Goal: Transaction & Acquisition: Purchase product/service

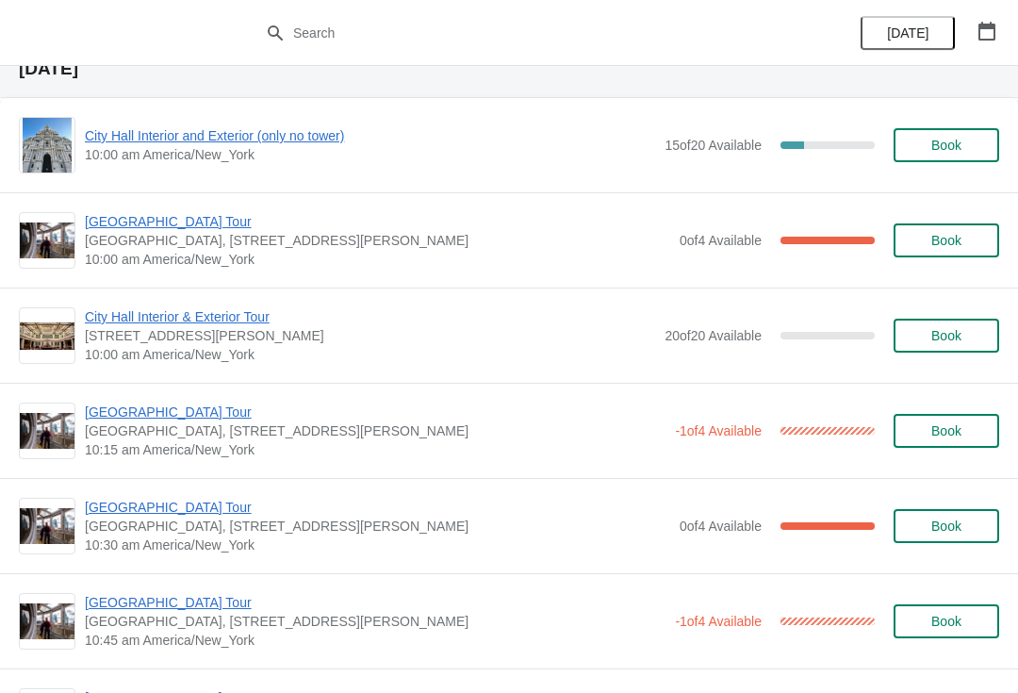
scroll to position [80, 0]
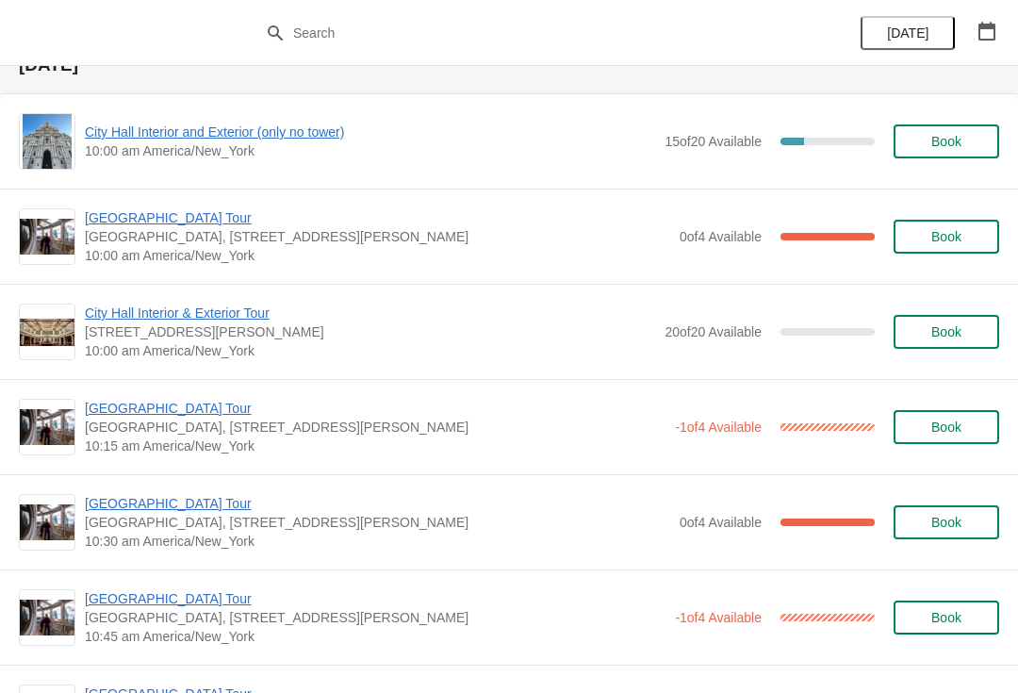
click at [218, 404] on span "[GEOGRAPHIC_DATA] Tour" at bounding box center [375, 408] width 581 height 19
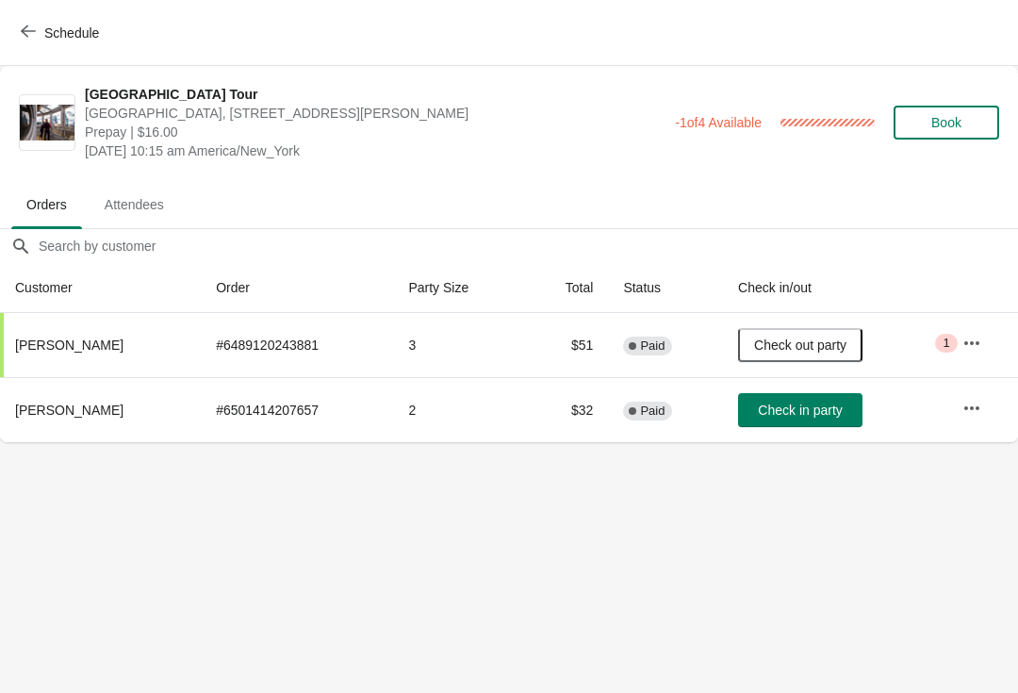
click at [804, 403] on span "Check in party" at bounding box center [800, 410] width 84 height 15
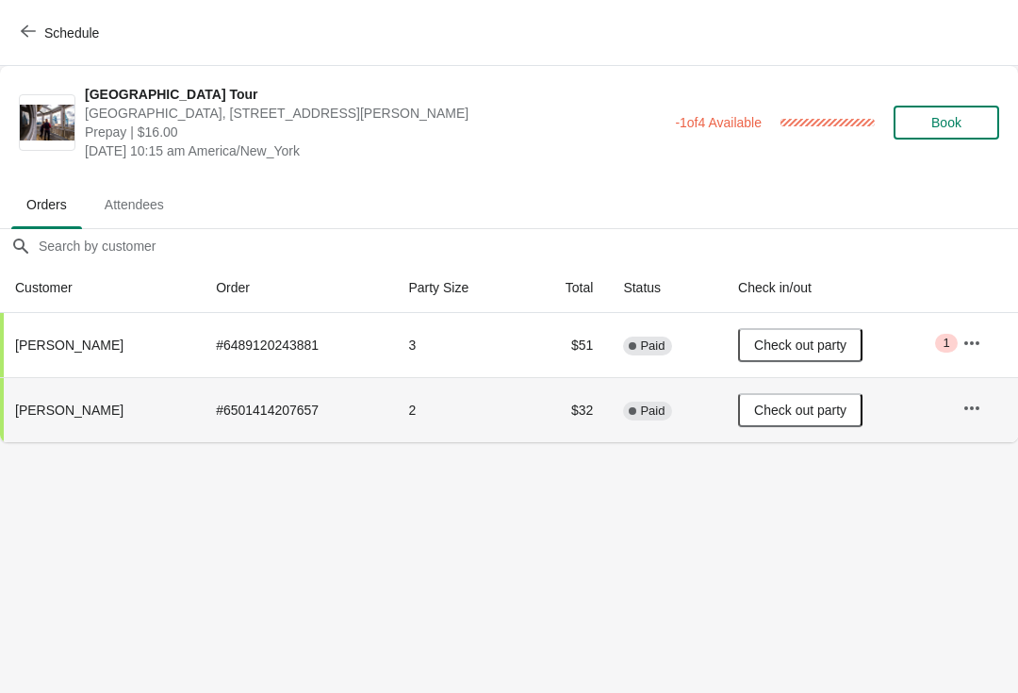
click at [45, 43] on button "Schedule" at bounding box center [61, 33] width 105 height 34
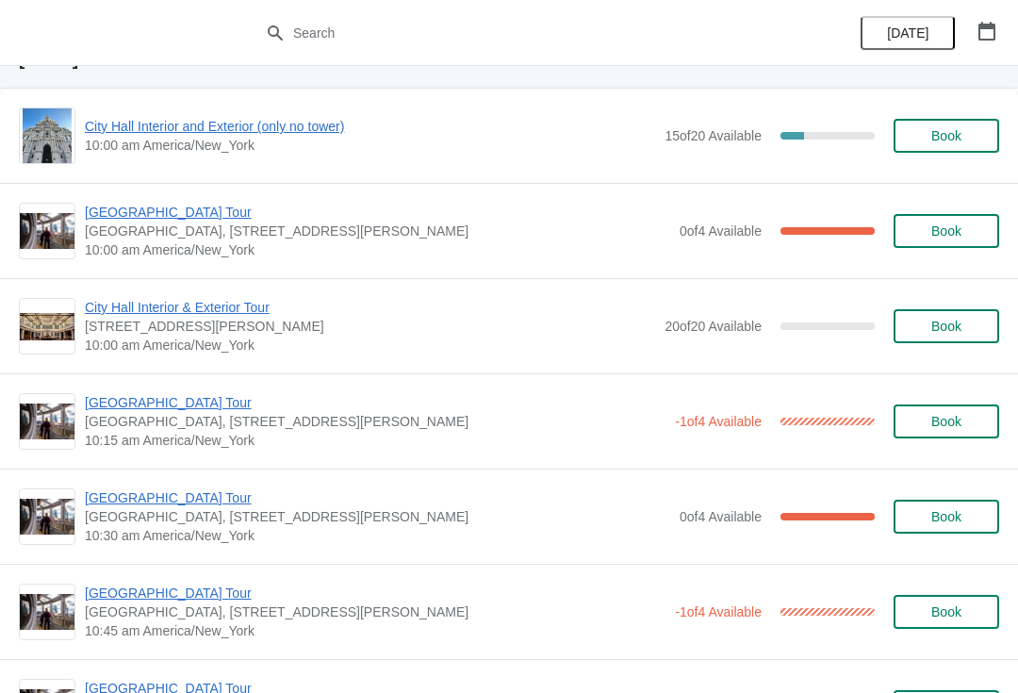
scroll to position [85, 0]
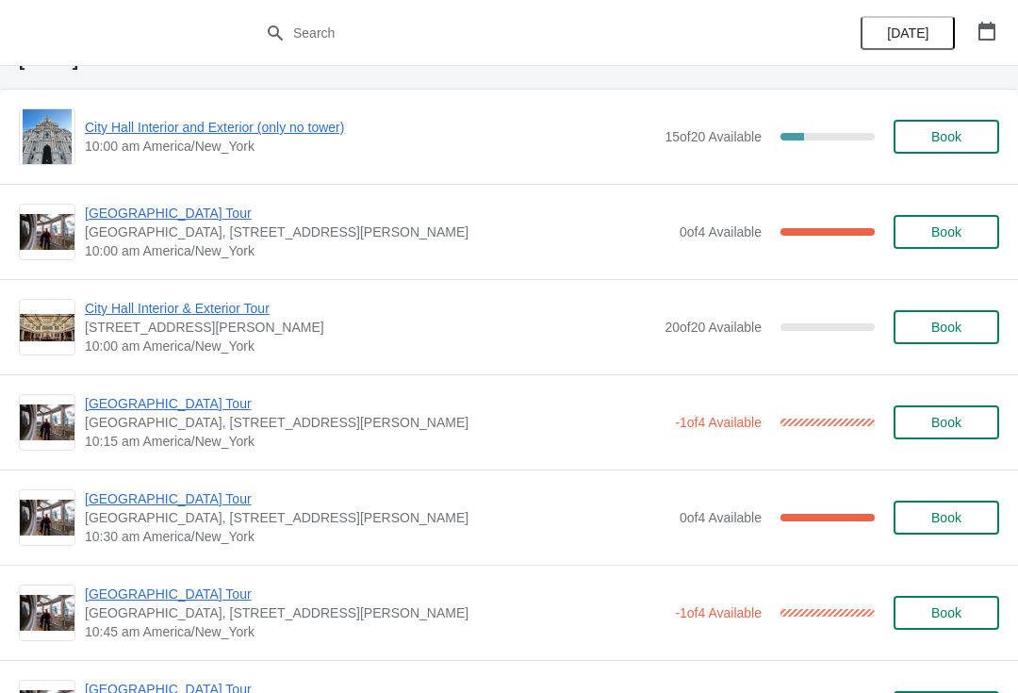
click at [102, 500] on span "[GEOGRAPHIC_DATA] Tour" at bounding box center [377, 498] width 585 height 19
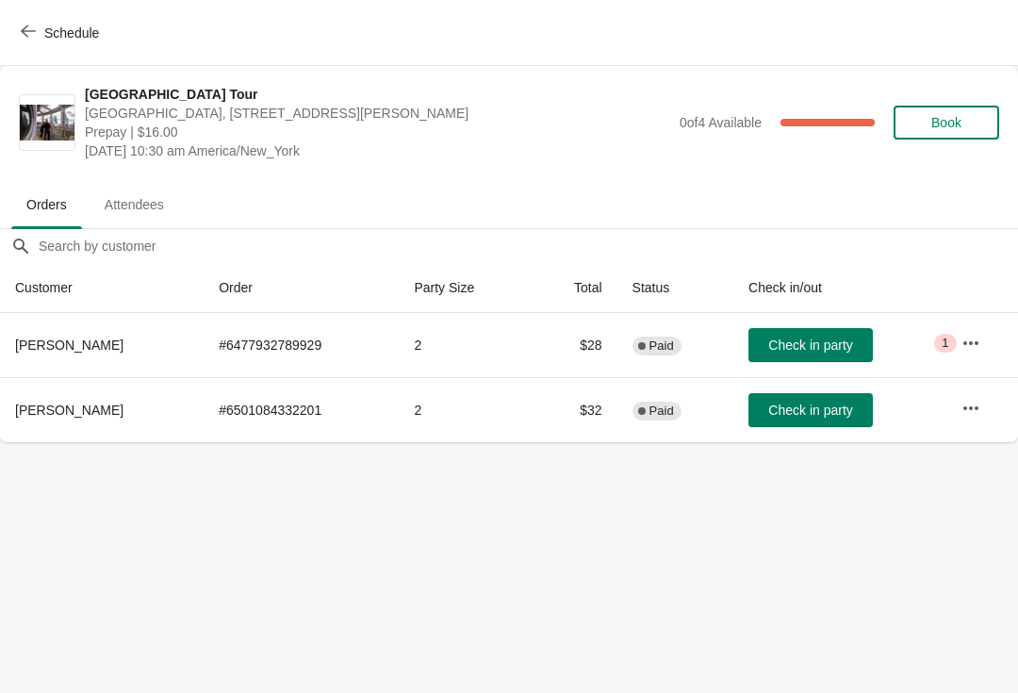
click at [825, 338] on span "Check in party" at bounding box center [810, 345] width 84 height 15
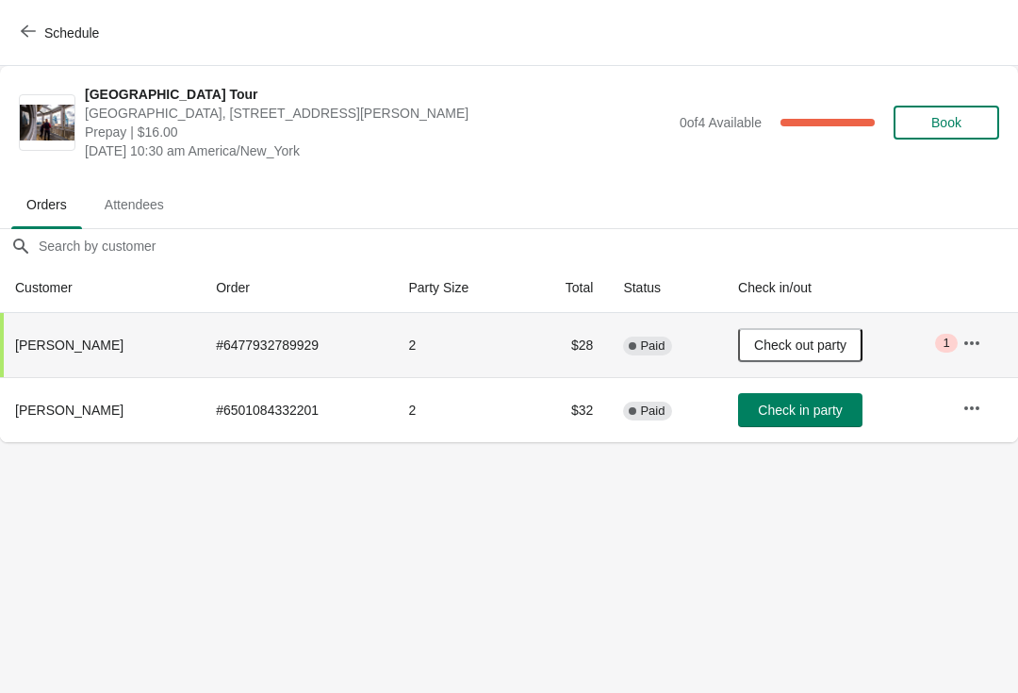
click at [30, 39] on span "button" at bounding box center [28, 33] width 15 height 18
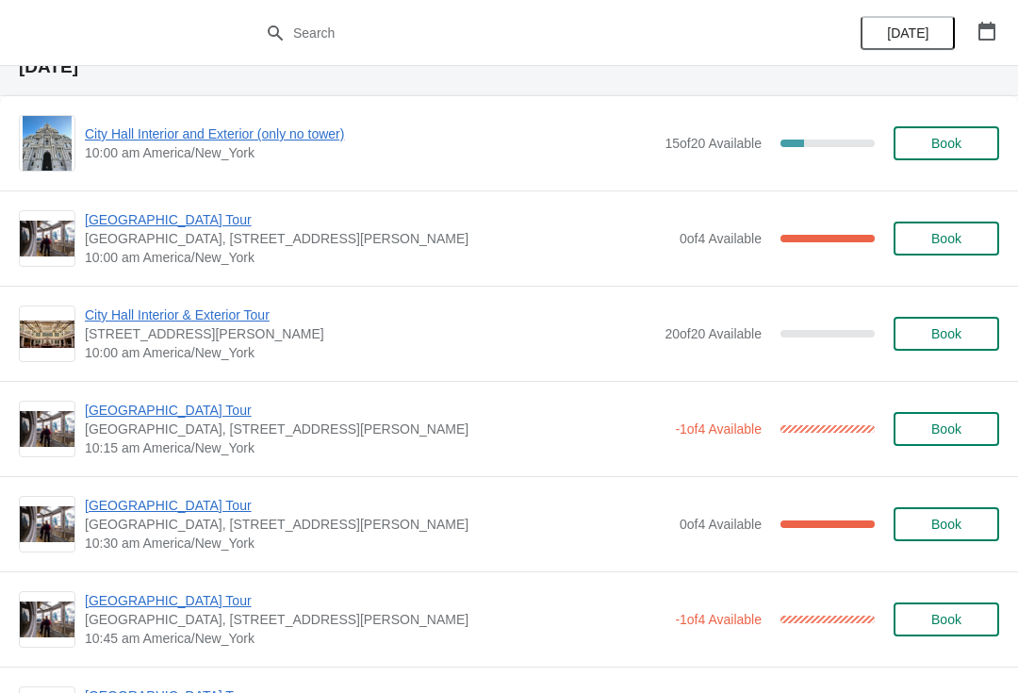
scroll to position [81, 0]
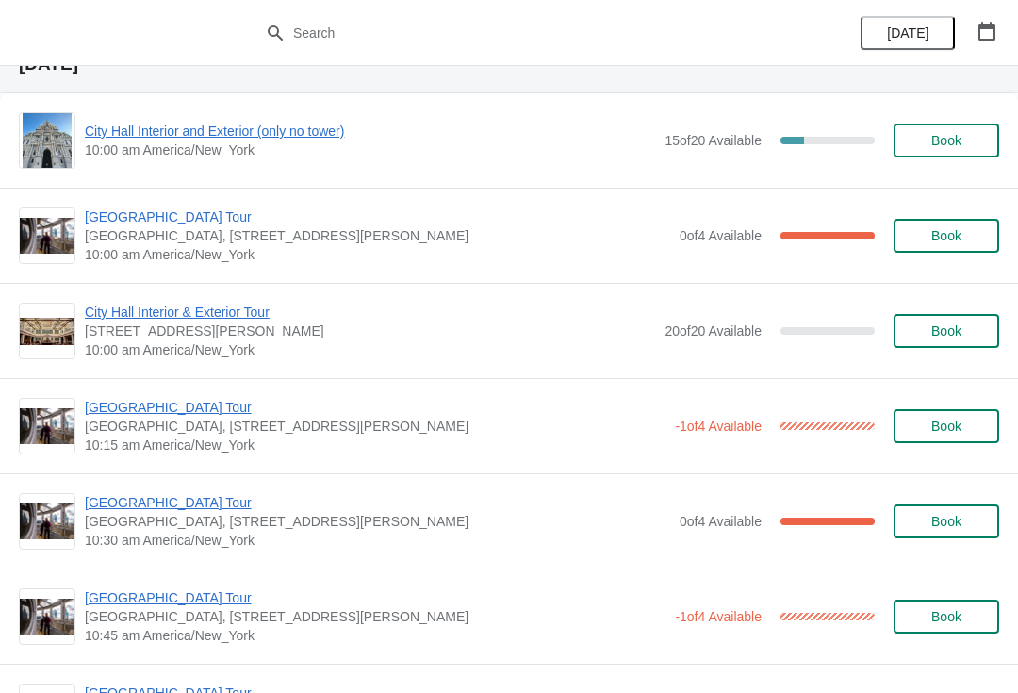
click at [963, 517] on span "Book" at bounding box center [947, 521] width 72 height 15
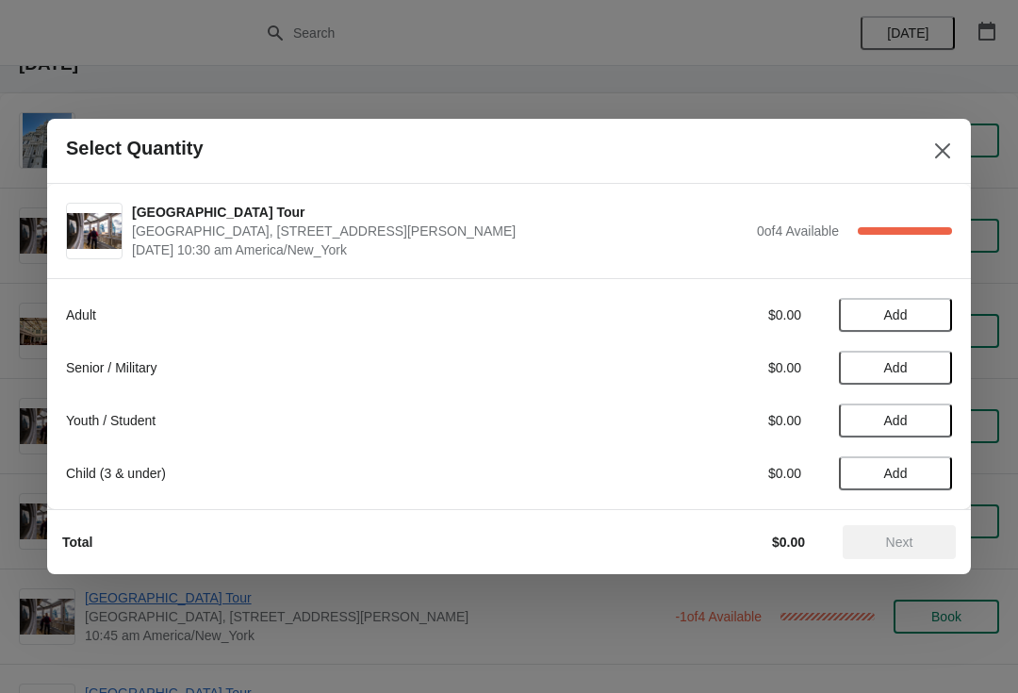
click at [920, 368] on span "Add" at bounding box center [895, 367] width 79 height 15
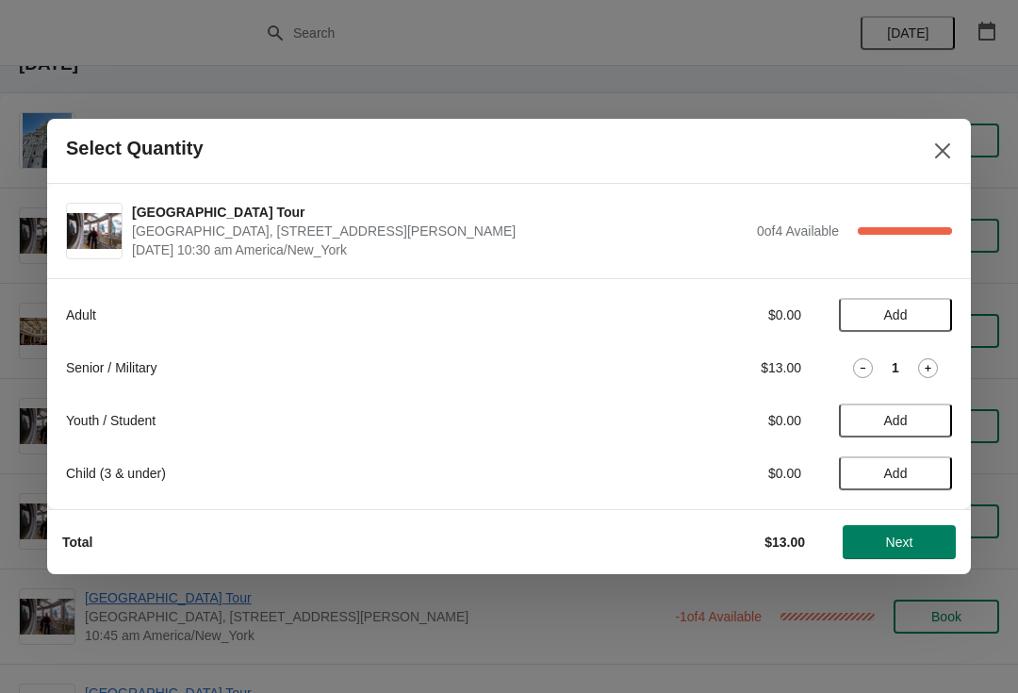
click at [925, 312] on span "Add" at bounding box center [895, 314] width 79 height 15
click at [906, 558] on button "Next" at bounding box center [899, 542] width 113 height 34
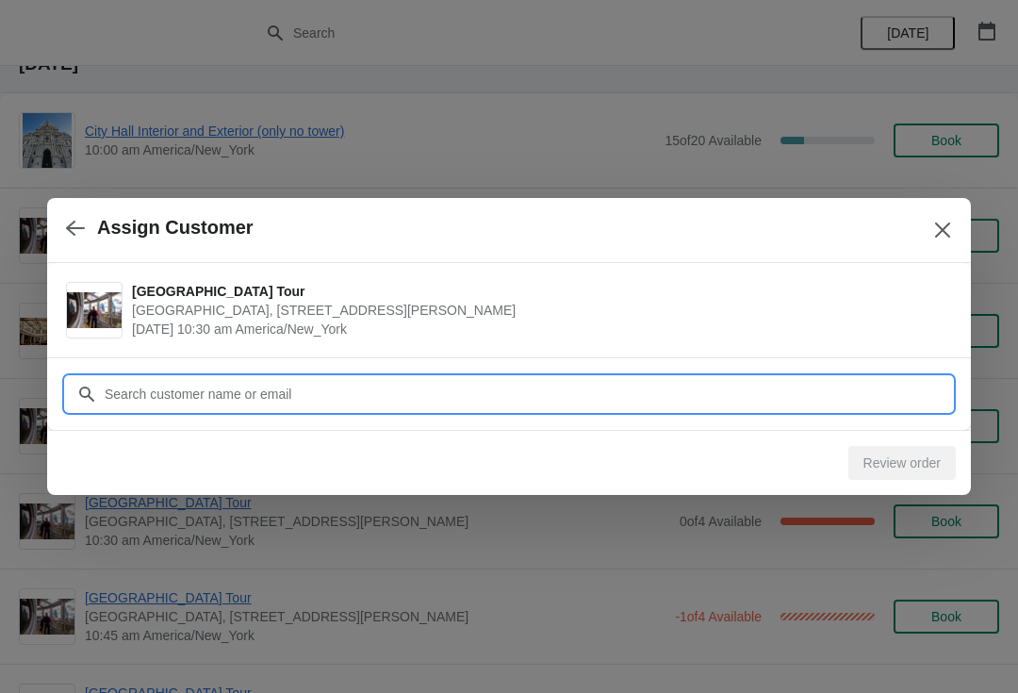
click at [750, 398] on input "Customer" at bounding box center [528, 394] width 849 height 34
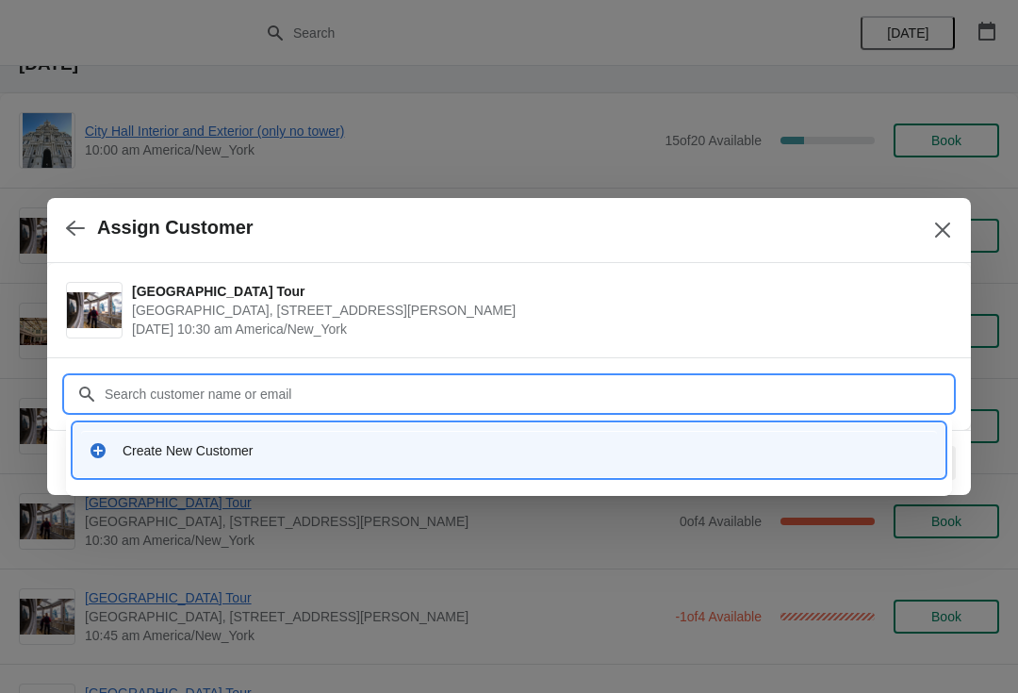
click at [107, 456] on div "Create New Customer" at bounding box center [509, 450] width 841 height 19
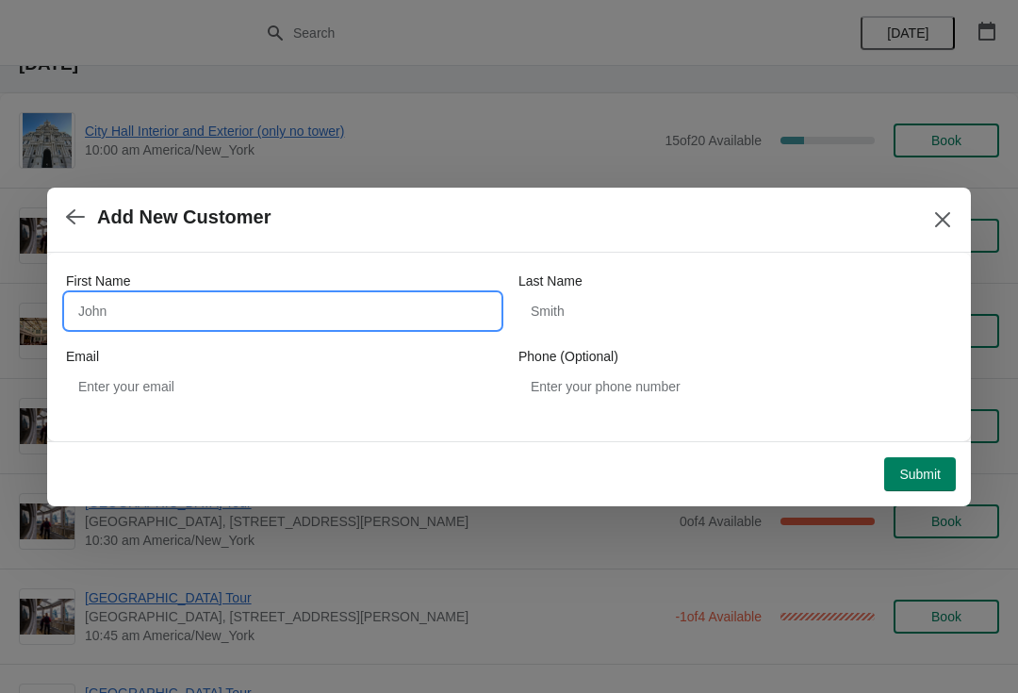
click at [102, 307] on input "First Name" at bounding box center [283, 311] width 434 height 34
type input "[PERSON_NAME]"
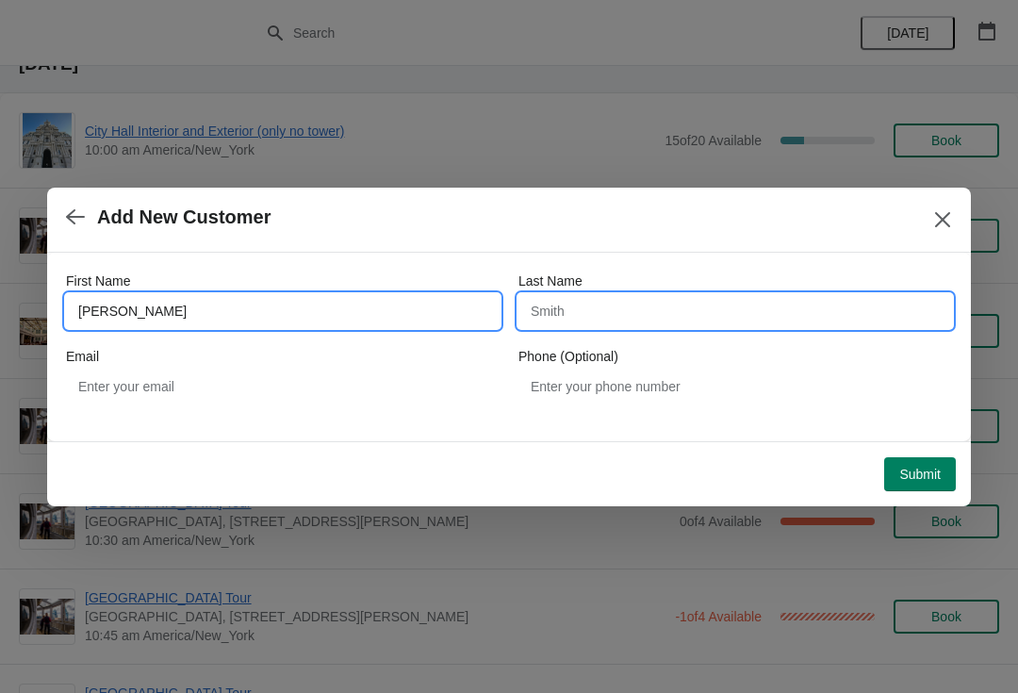
click at [801, 314] on input "Last Name" at bounding box center [736, 311] width 434 height 34
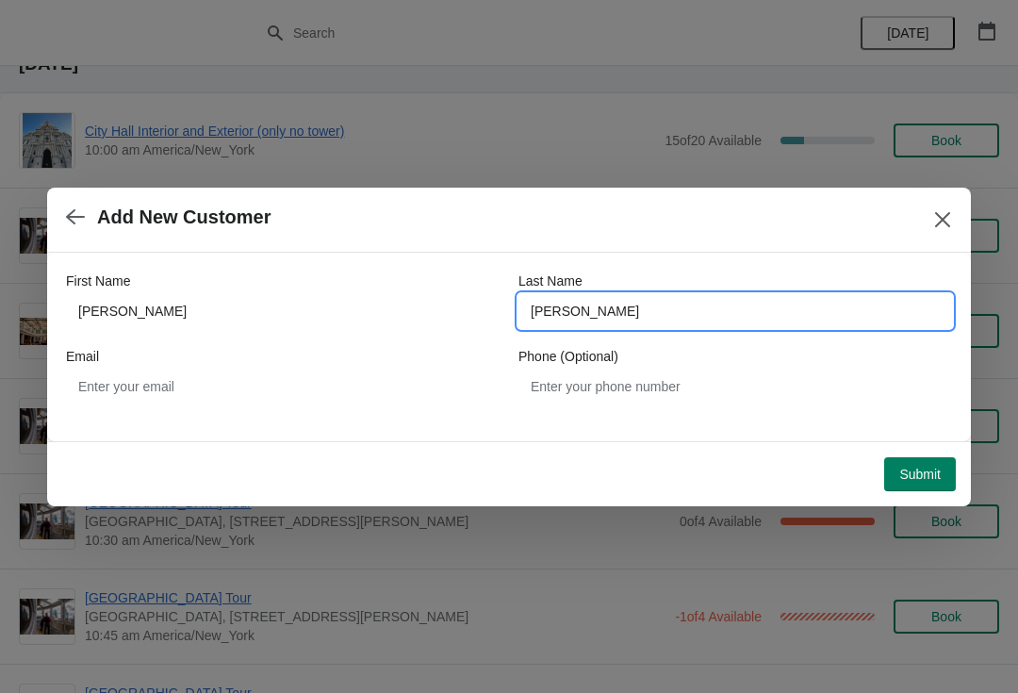
type input "[PERSON_NAME]"
click at [948, 470] on button "Submit" at bounding box center [920, 474] width 72 height 34
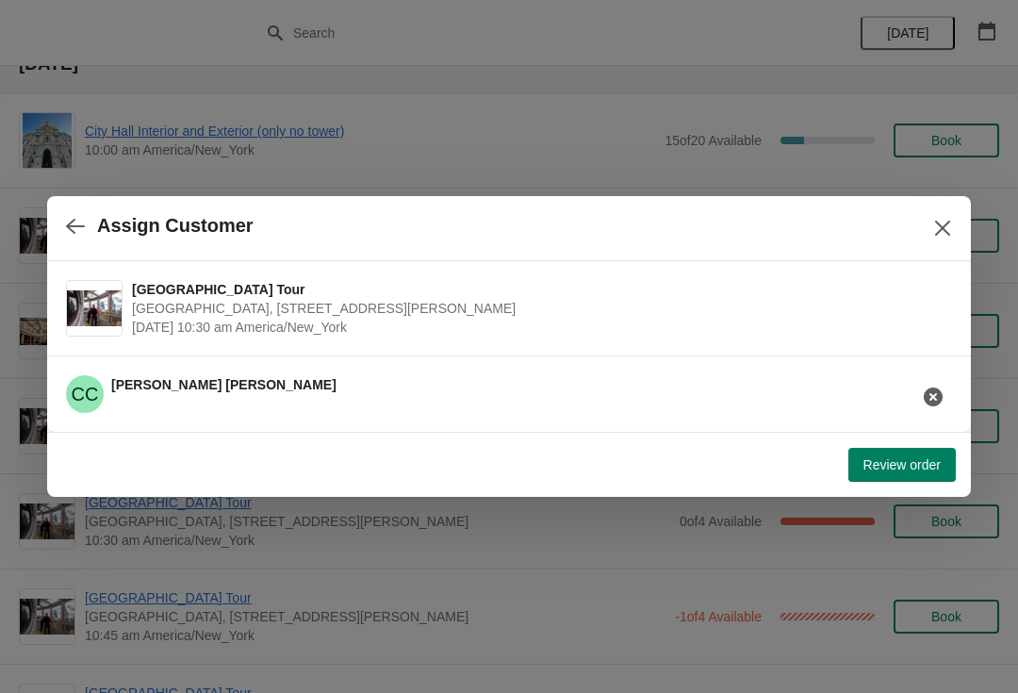
click at [899, 481] on button "Review order" at bounding box center [902, 465] width 107 height 34
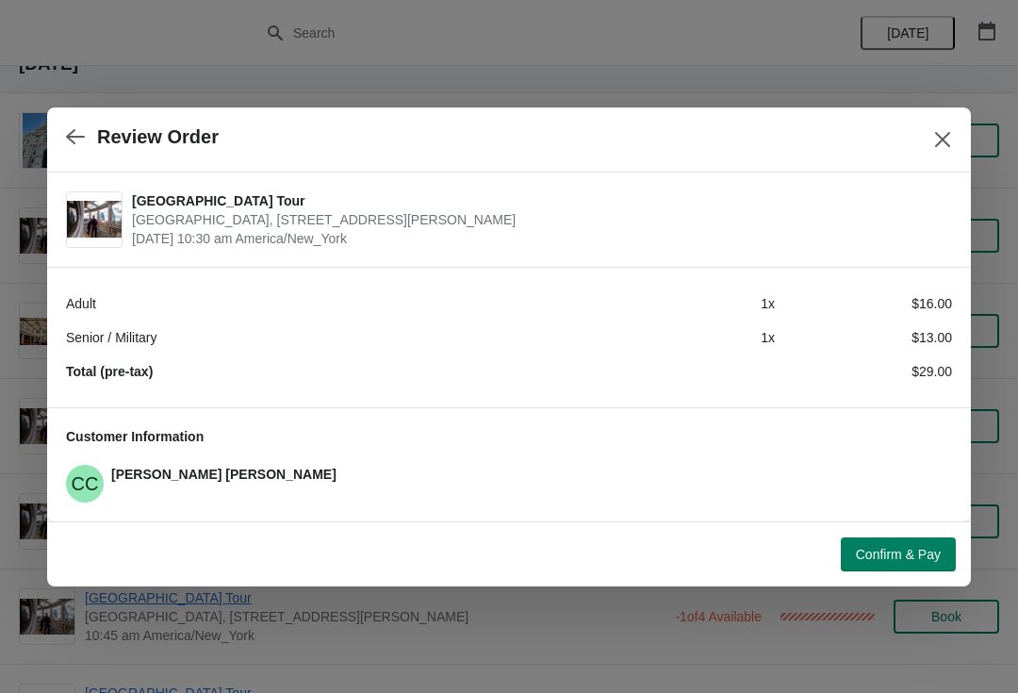
click at [911, 555] on span "Confirm & Pay" at bounding box center [898, 554] width 85 height 15
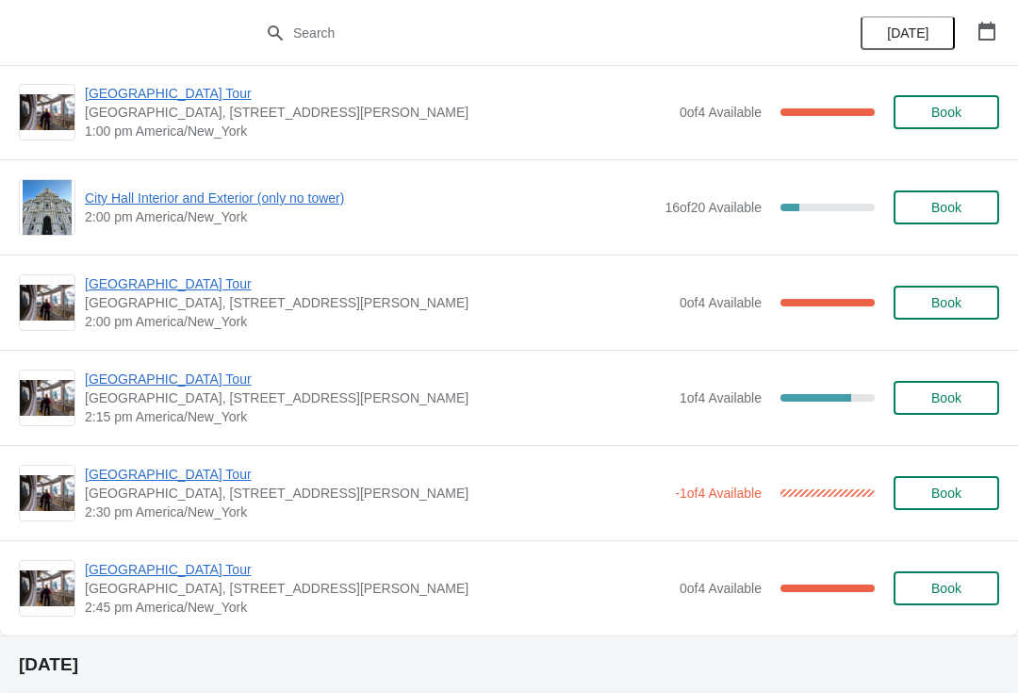
scroll to position [1348, 0]
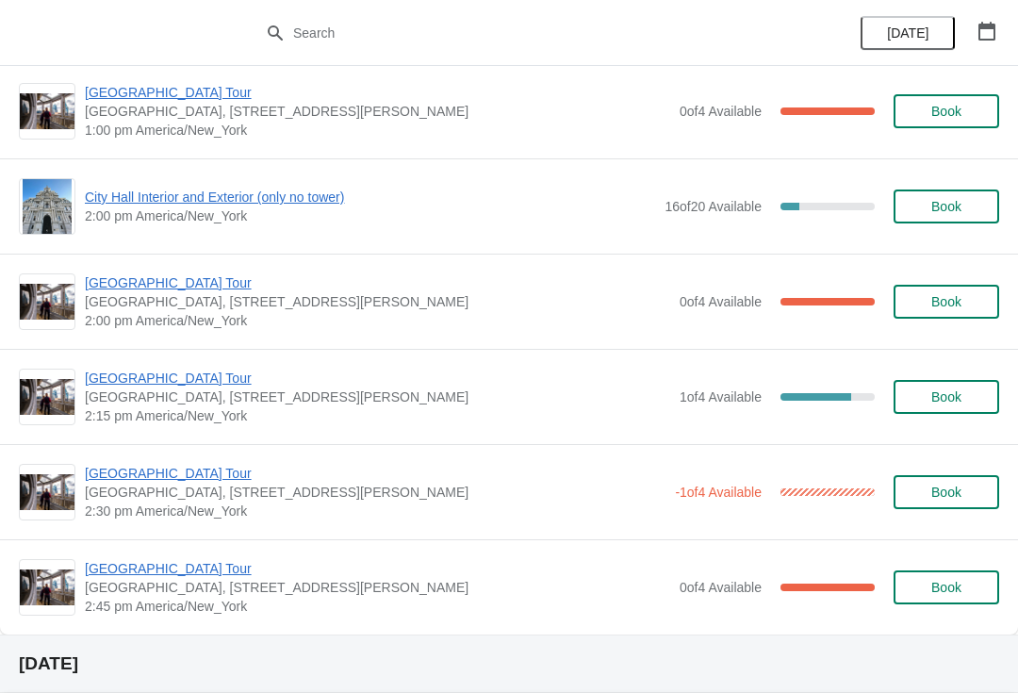
click at [968, 403] on span "Book" at bounding box center [947, 396] width 72 height 15
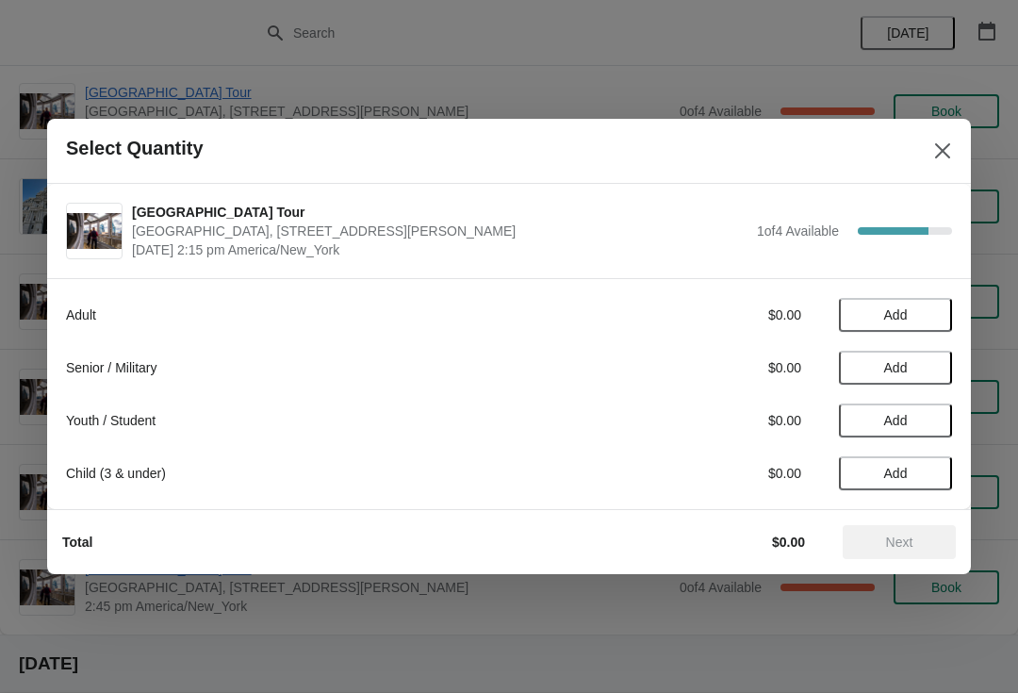
click at [951, 151] on icon "Close" at bounding box center [942, 150] width 19 height 19
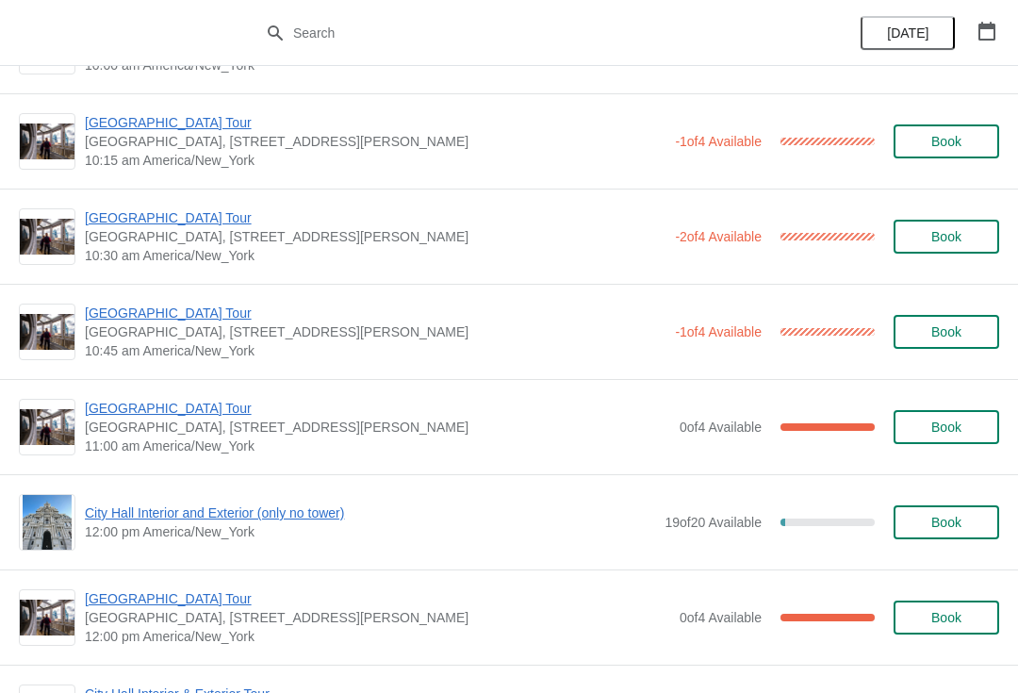
scroll to position [360, 0]
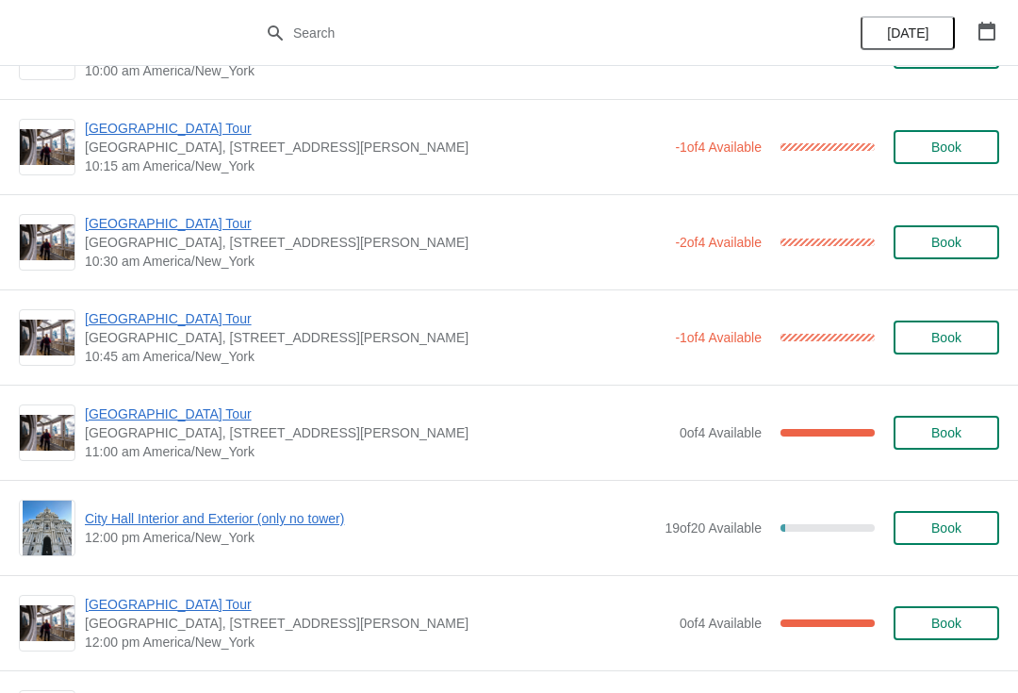
click at [110, 218] on span "[GEOGRAPHIC_DATA] Tour" at bounding box center [375, 223] width 581 height 19
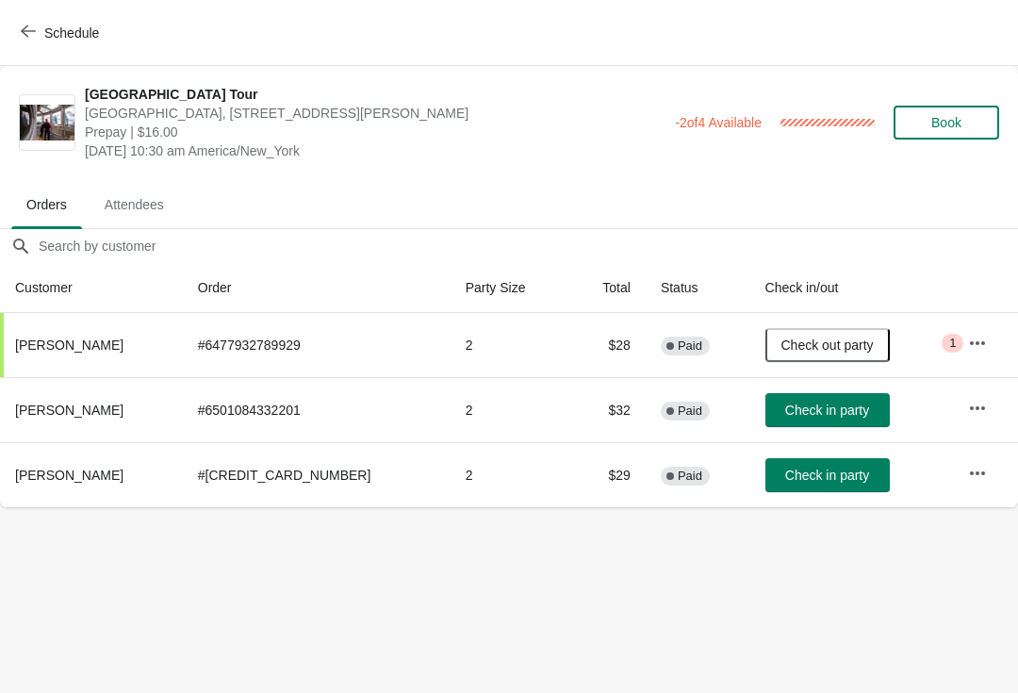
click at [812, 394] on button "Check in party" at bounding box center [828, 410] width 124 height 34
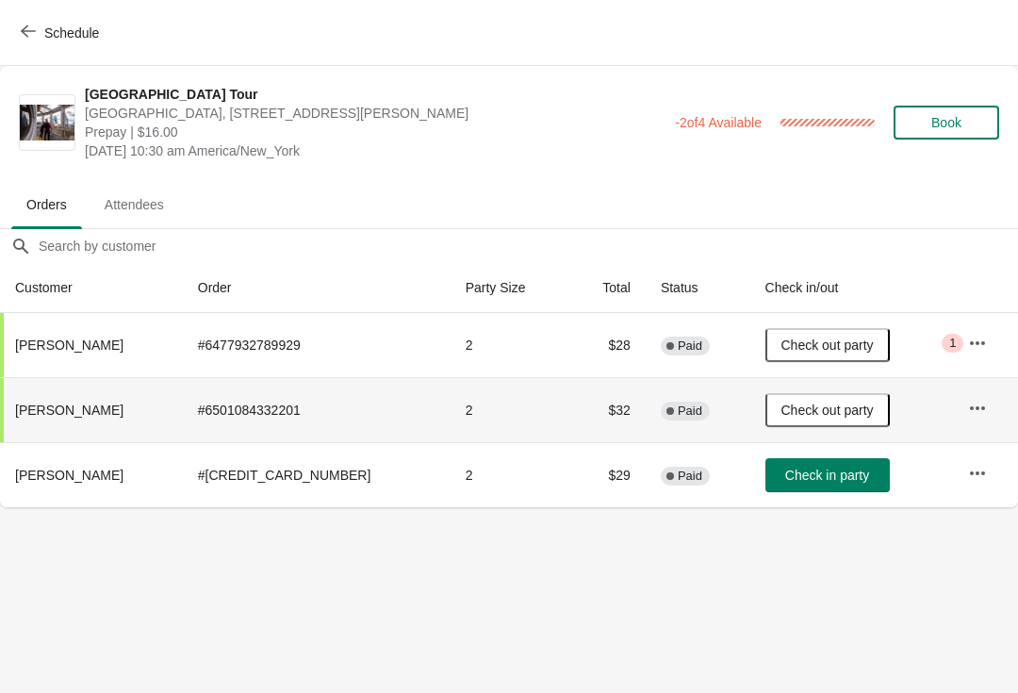
click at [844, 489] on button "Check in party" at bounding box center [828, 475] width 124 height 34
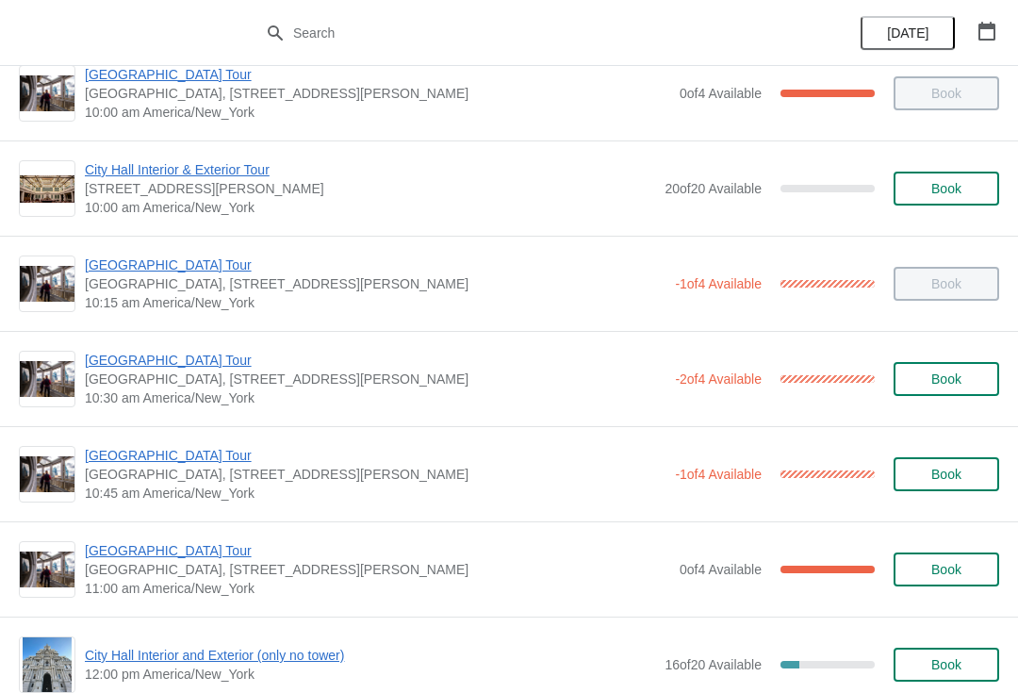
scroll to position [232, 0]
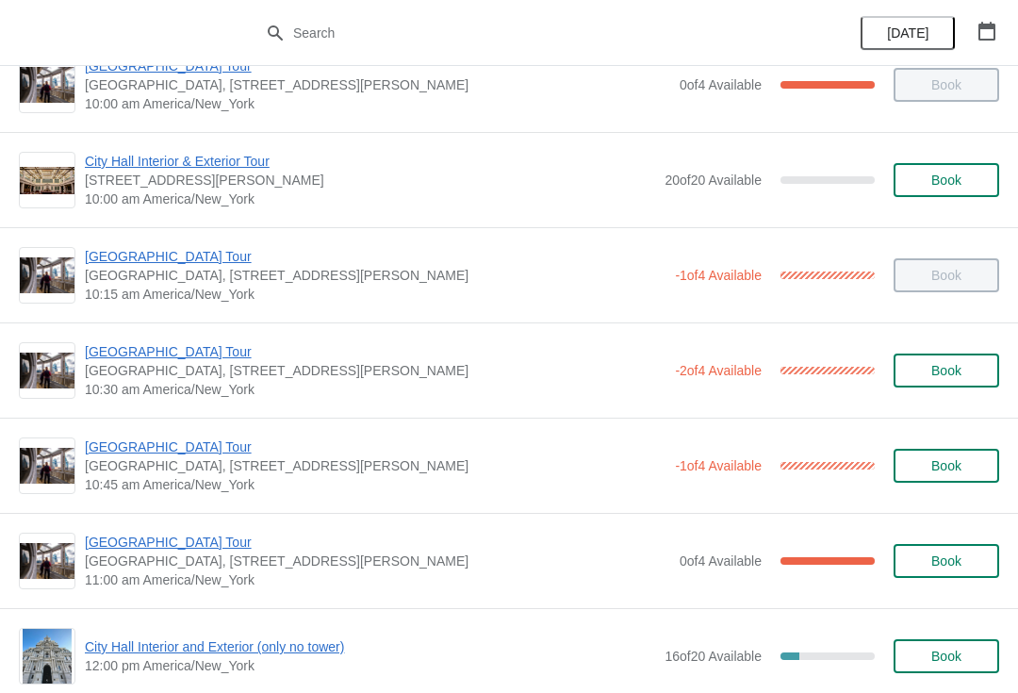
click at [189, 452] on span "[GEOGRAPHIC_DATA] Tour" at bounding box center [375, 446] width 581 height 19
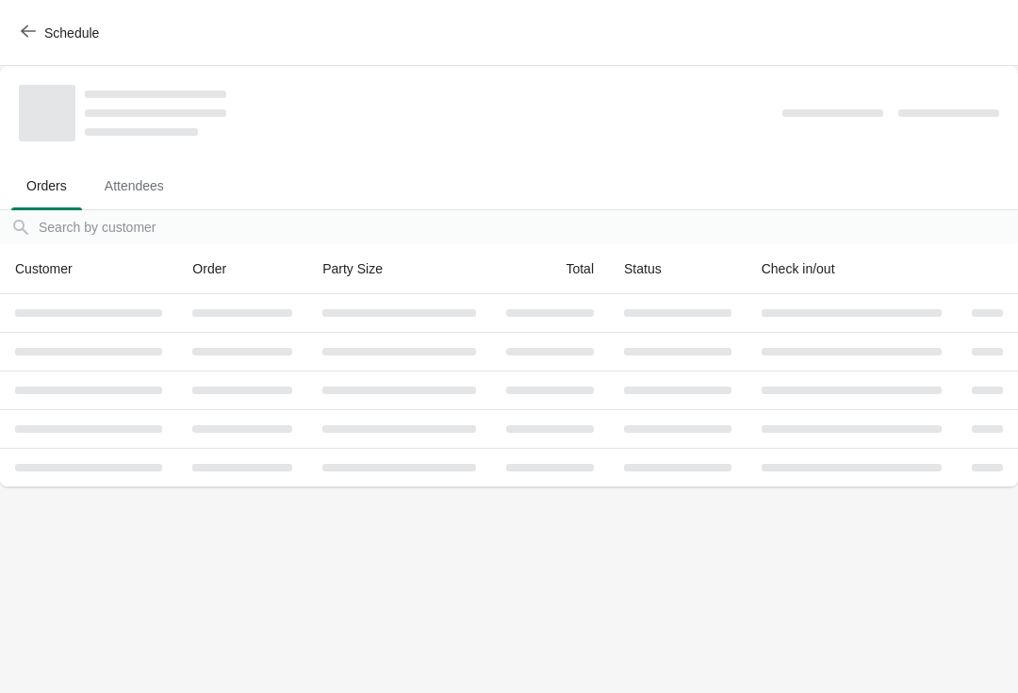
scroll to position [0, 0]
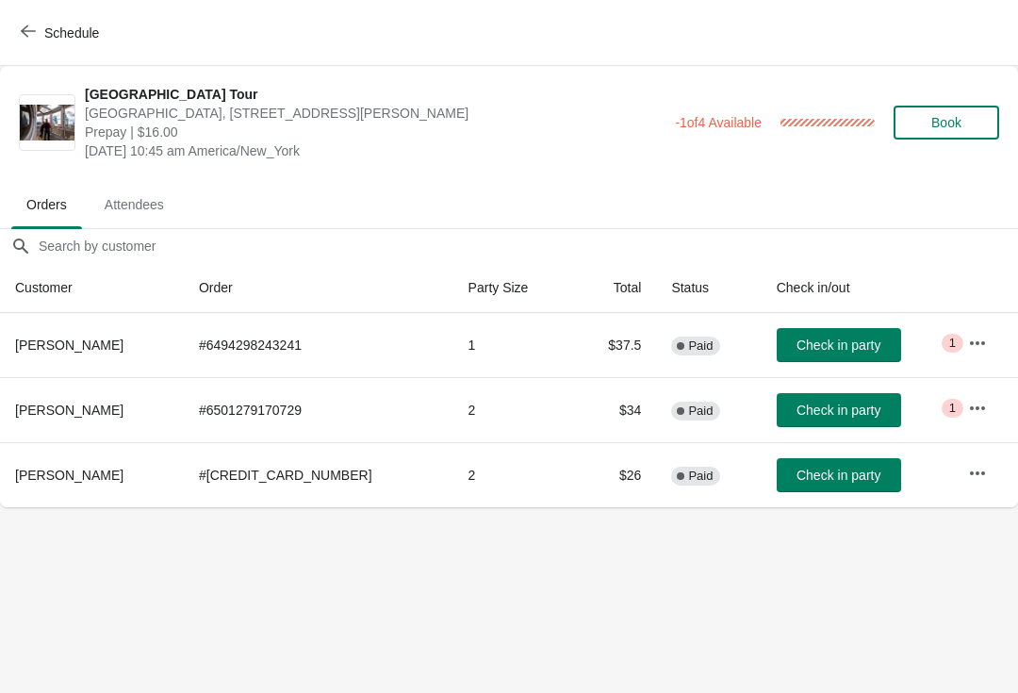
click at [811, 407] on span "Check in party" at bounding box center [839, 410] width 84 height 15
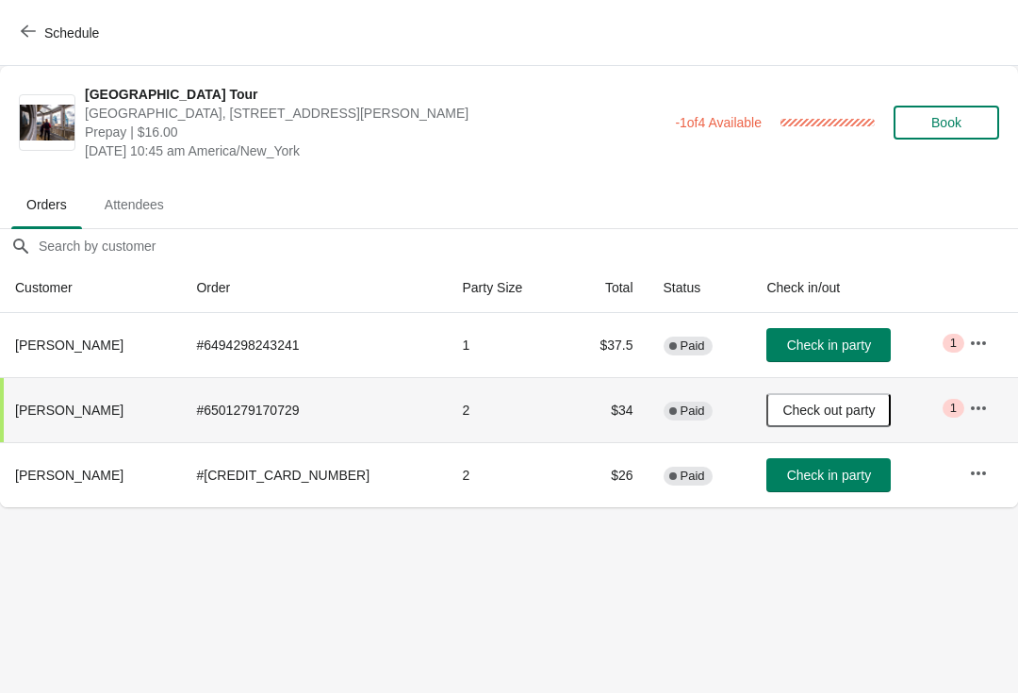
click at [788, 484] on button "Check in party" at bounding box center [828, 475] width 124 height 34
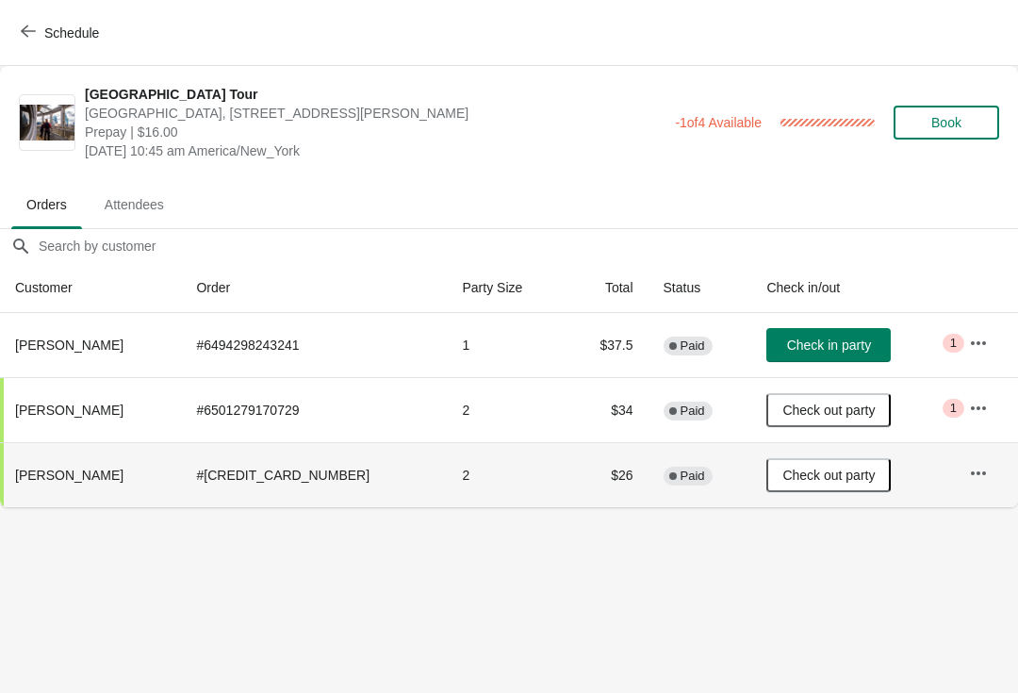
click at [819, 359] on button "Check in party" at bounding box center [828, 345] width 124 height 34
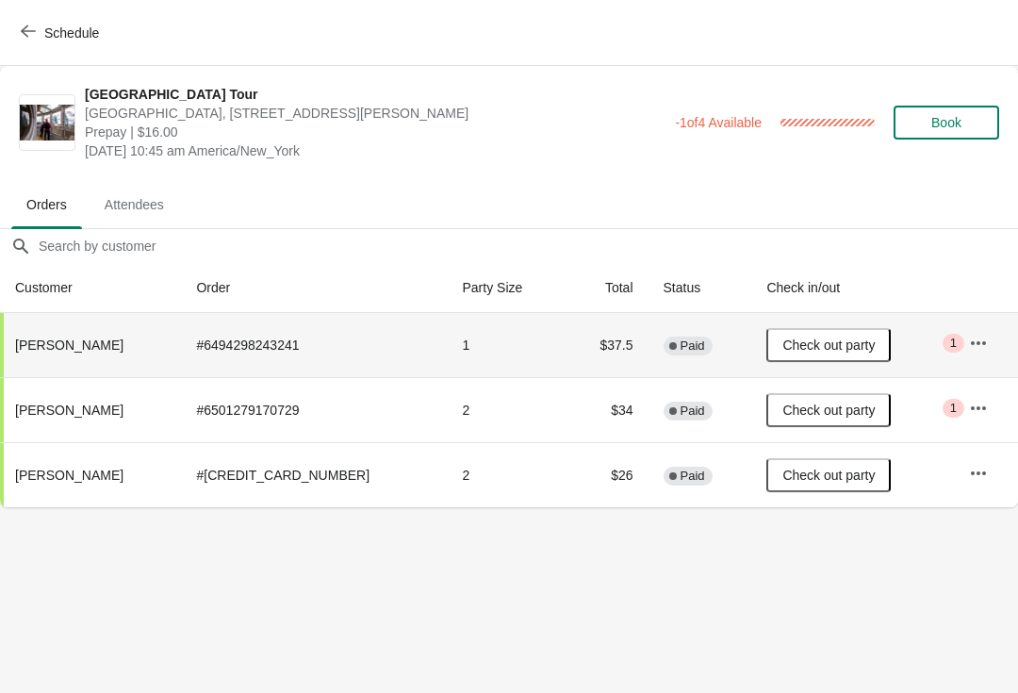
click at [23, 37] on icon "button" at bounding box center [28, 31] width 15 height 15
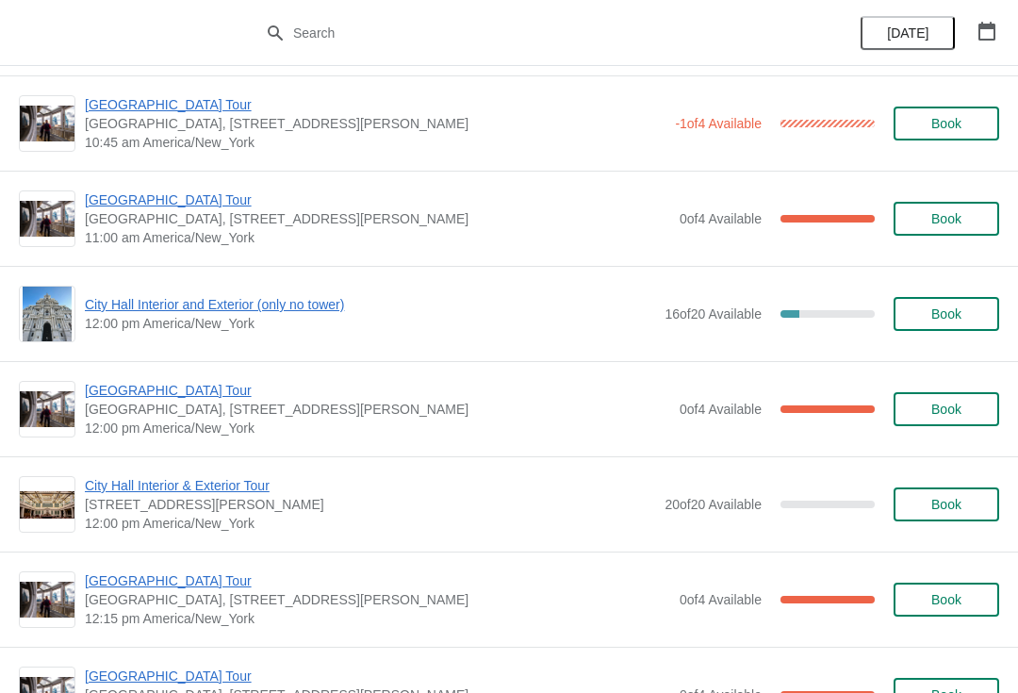
scroll to position [593, 0]
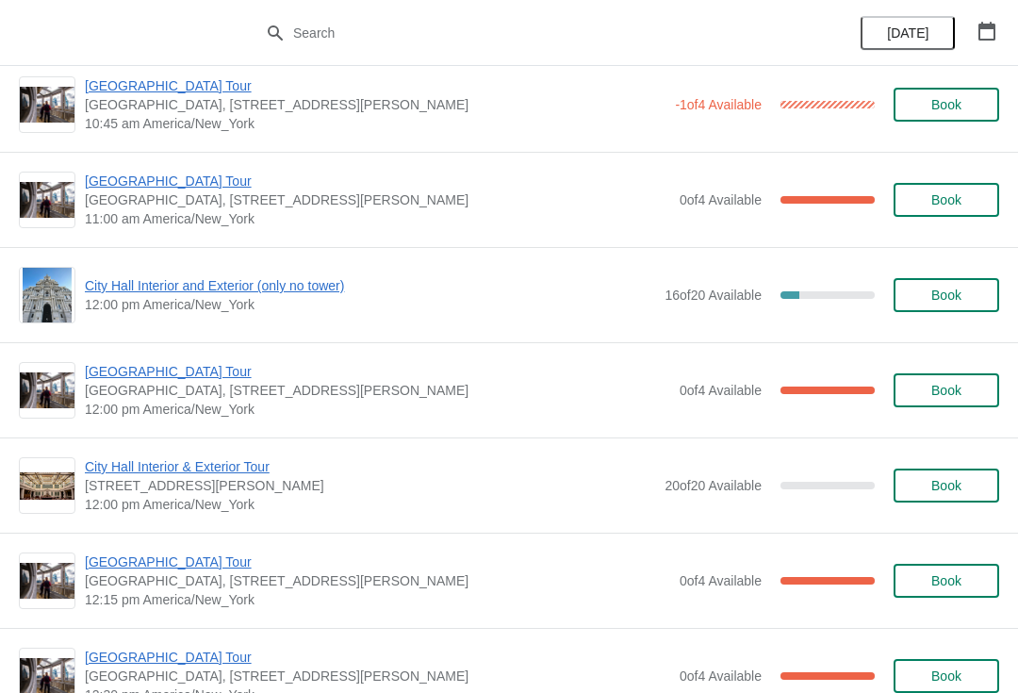
click at [142, 555] on span "[GEOGRAPHIC_DATA] Tour" at bounding box center [377, 561] width 585 height 19
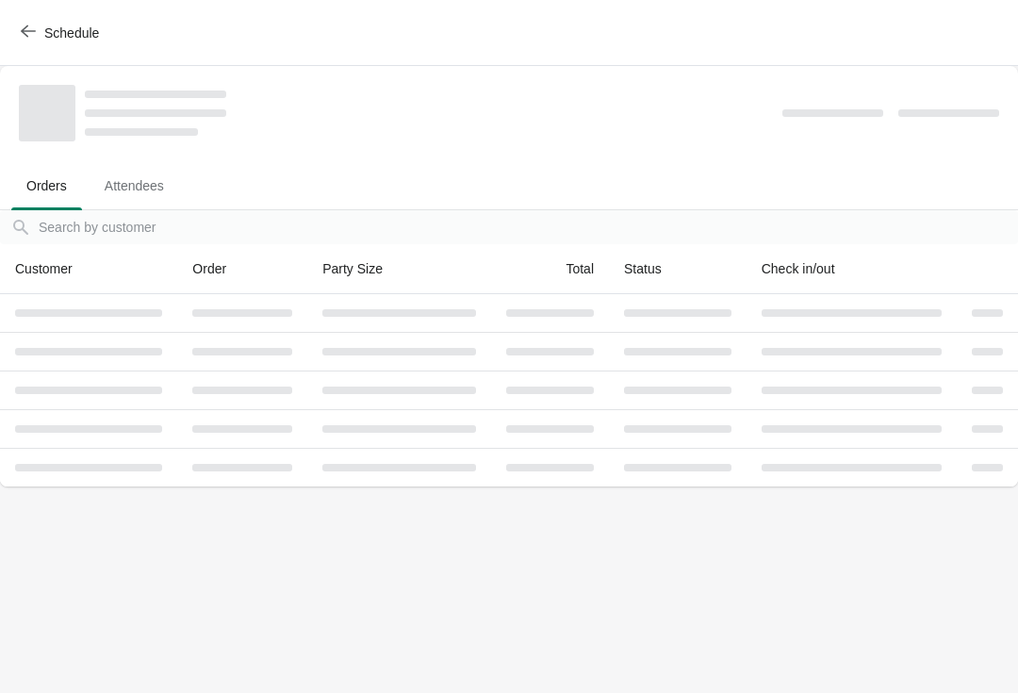
scroll to position [0, 0]
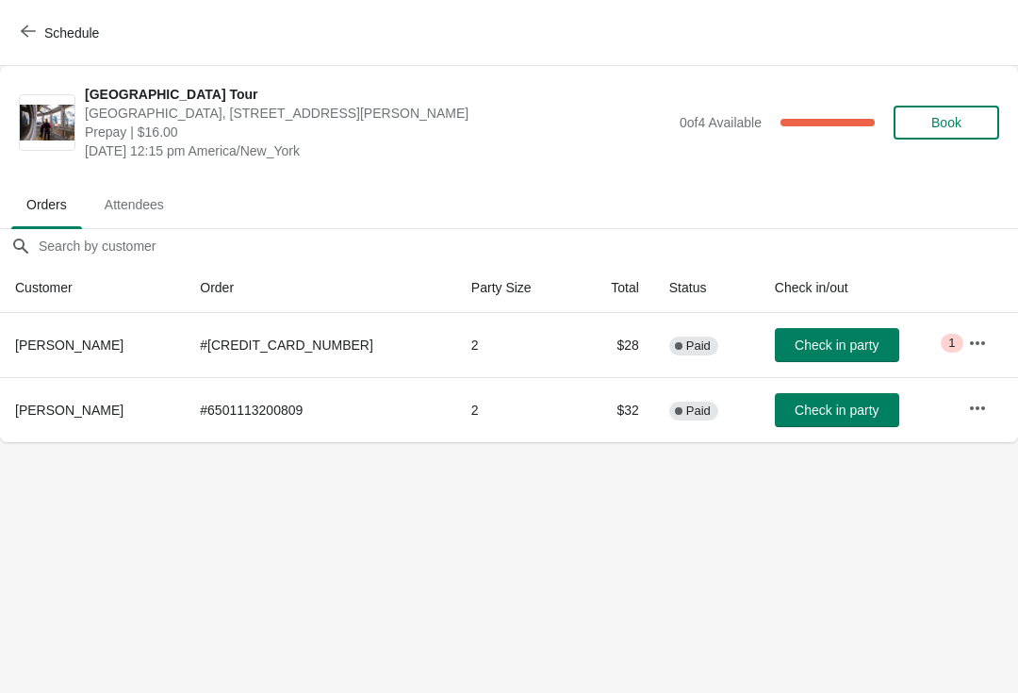
click at [824, 344] on span "Check in party" at bounding box center [837, 345] width 84 height 15
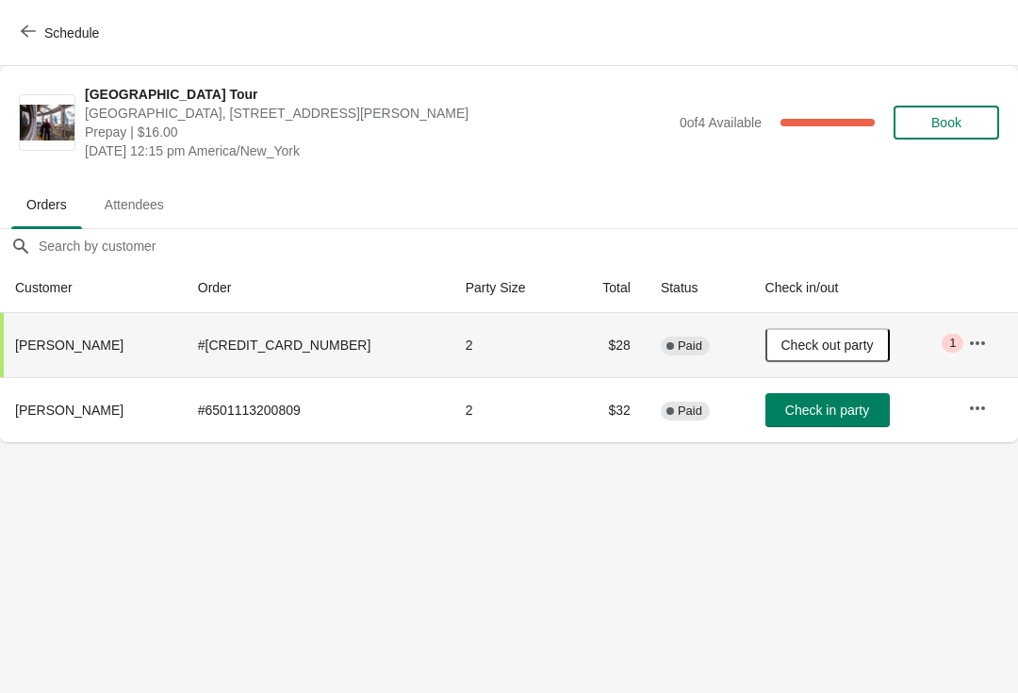
click at [9, 19] on button "Schedule" at bounding box center [61, 33] width 105 height 34
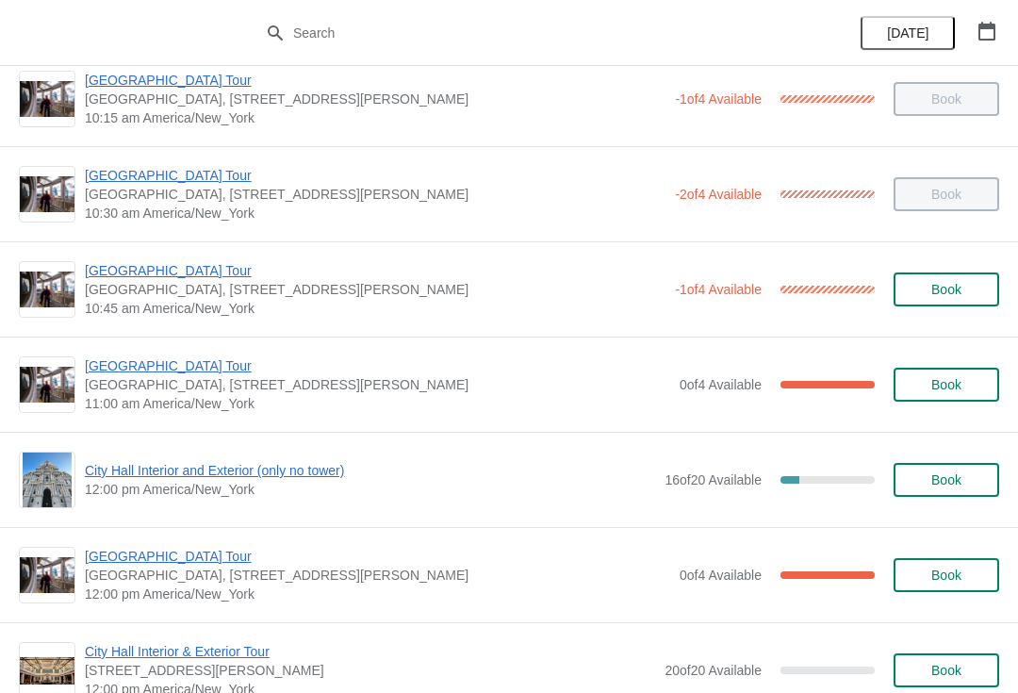
scroll to position [404, 0]
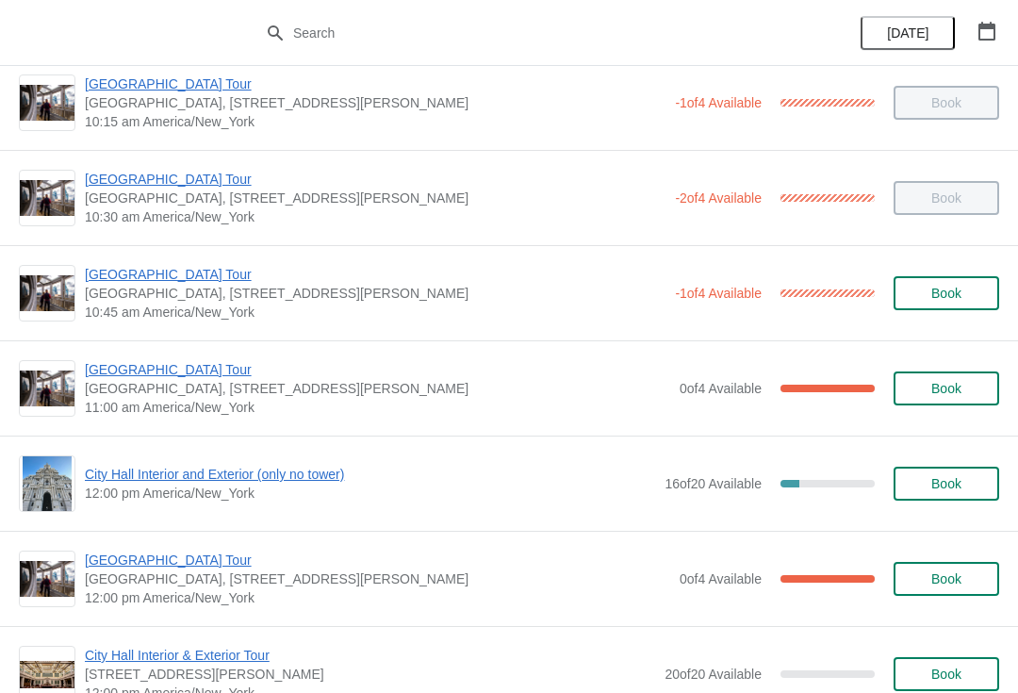
click at [170, 372] on span "[GEOGRAPHIC_DATA] Tour" at bounding box center [377, 369] width 585 height 19
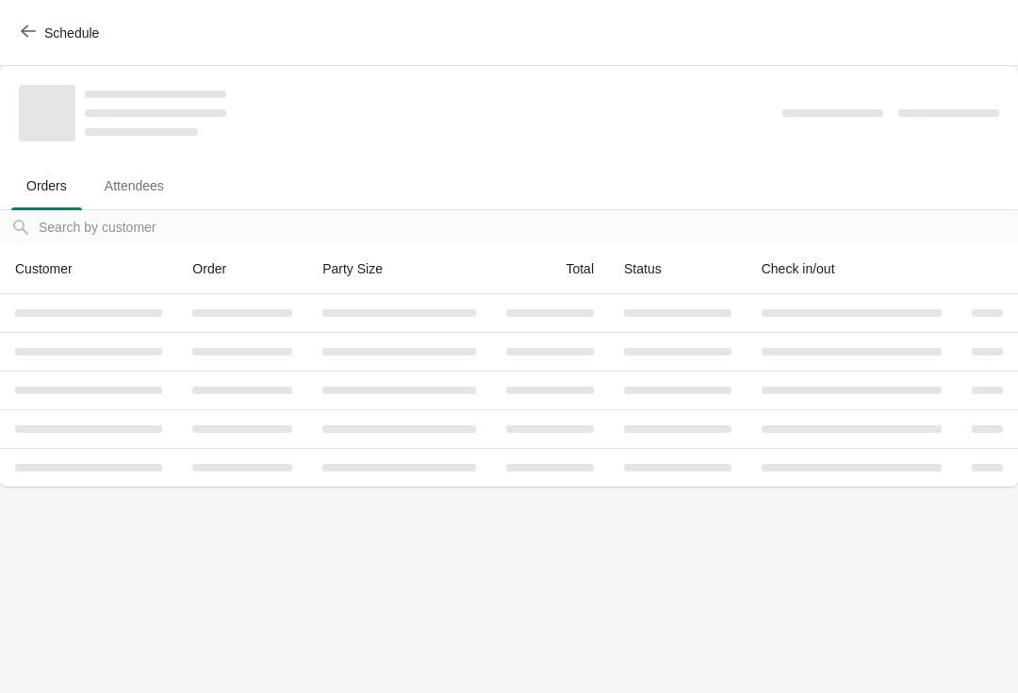
scroll to position [0, 0]
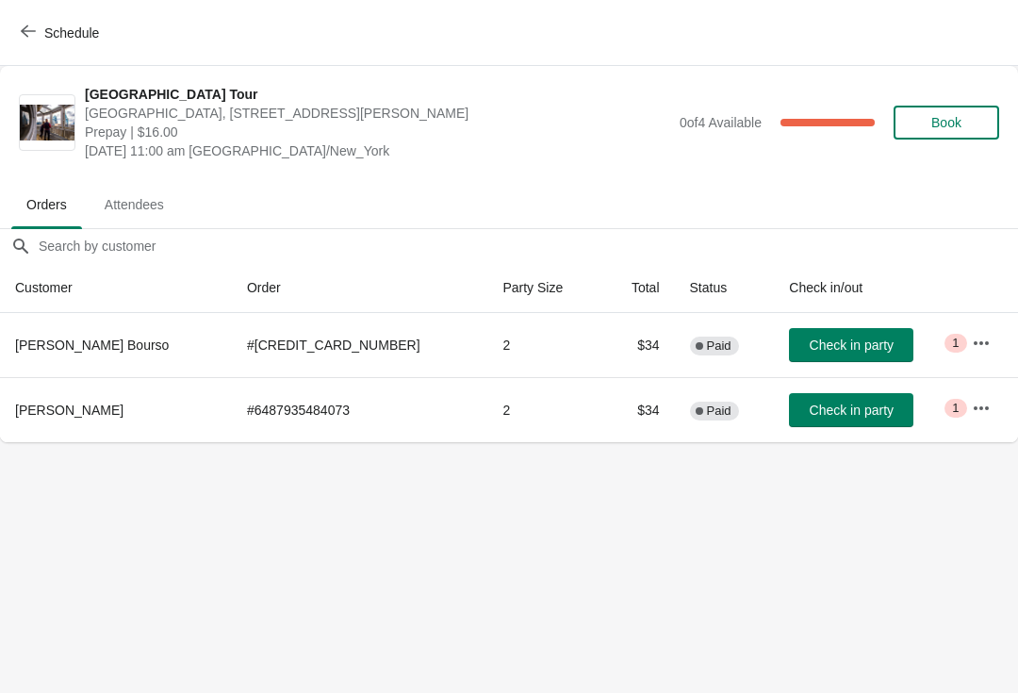
click at [843, 404] on span "Check in party" at bounding box center [852, 410] width 84 height 15
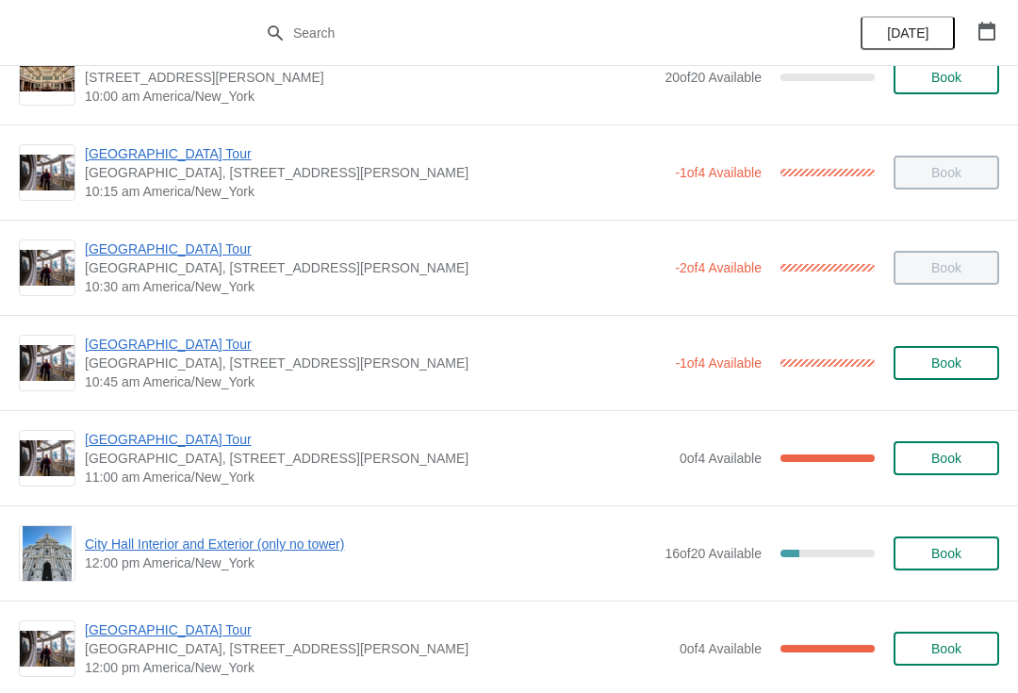
scroll to position [338, 0]
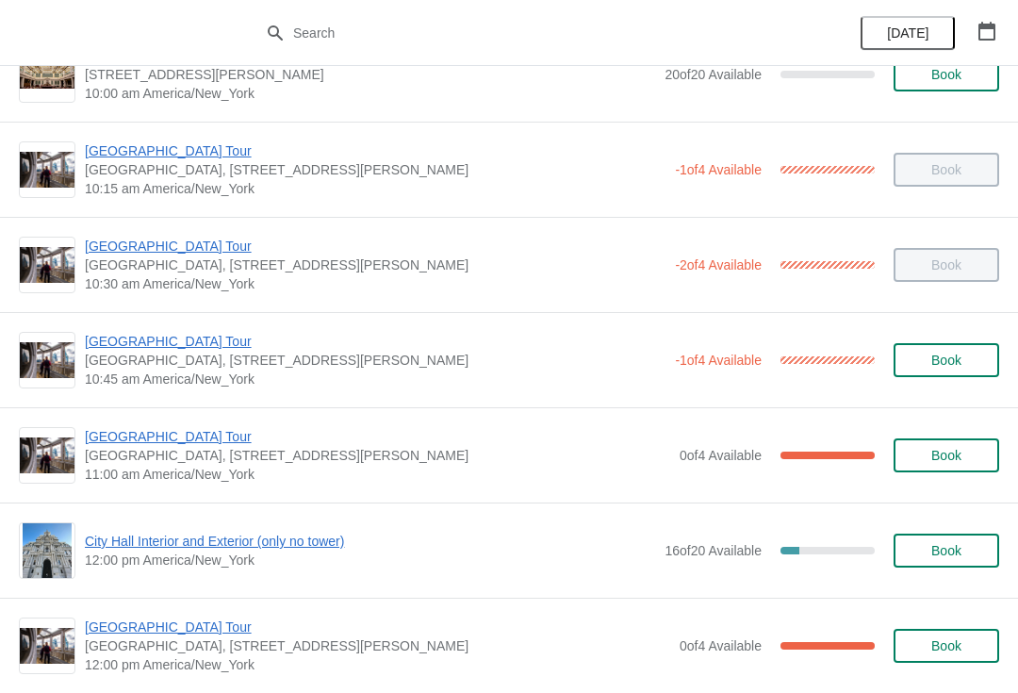
click at [160, 437] on span "[GEOGRAPHIC_DATA] Tour" at bounding box center [377, 436] width 585 height 19
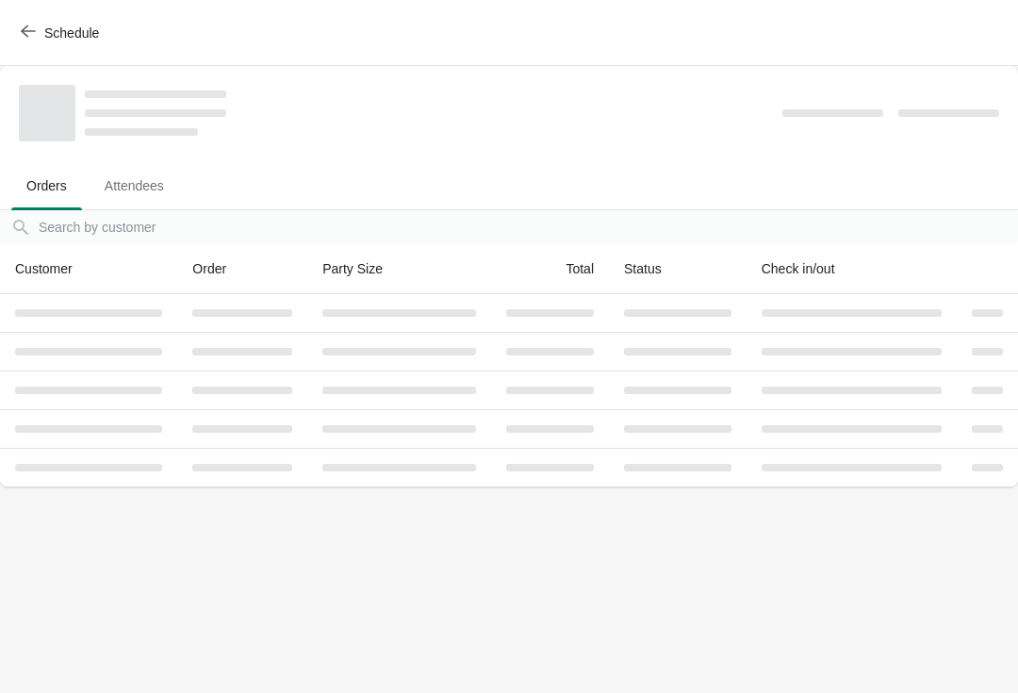
scroll to position [0, 0]
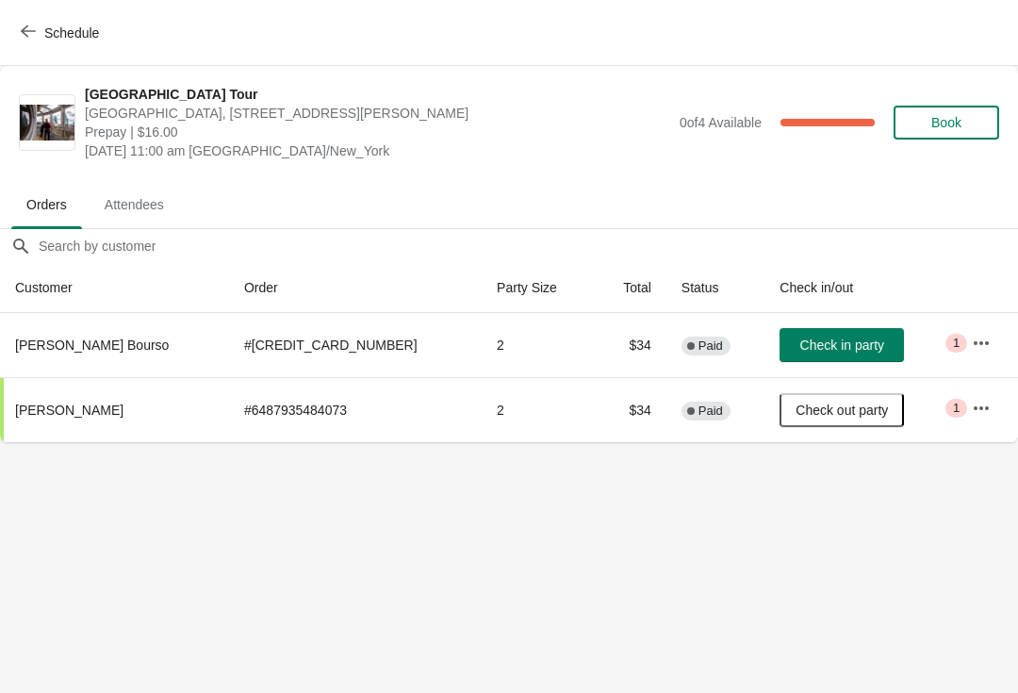
click at [805, 347] on span "Check in party" at bounding box center [842, 345] width 84 height 15
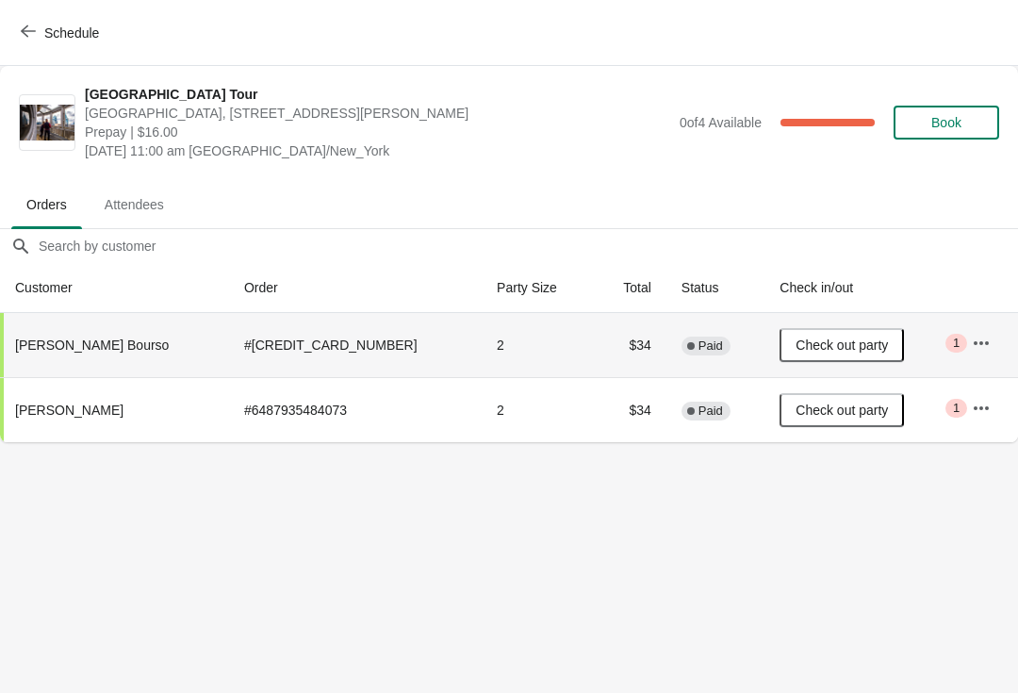
click at [30, 49] on button "Schedule" at bounding box center [61, 33] width 105 height 34
